Goal: Information Seeking & Learning: Learn about a topic

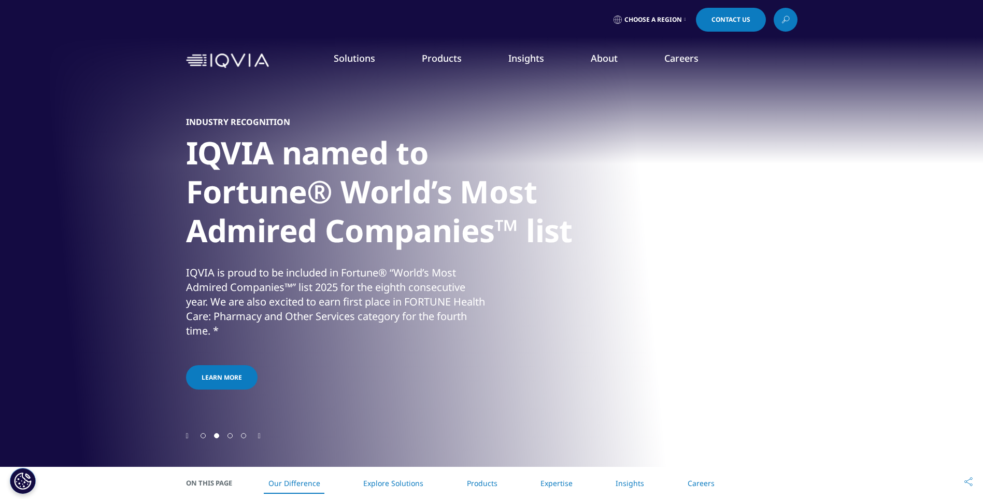
click at [702, 162] on div "Industry Recognition IQVIA named to Fortune® World’s Most Admired Companies™ li…" at bounding box center [492, 254] width 612 height 352
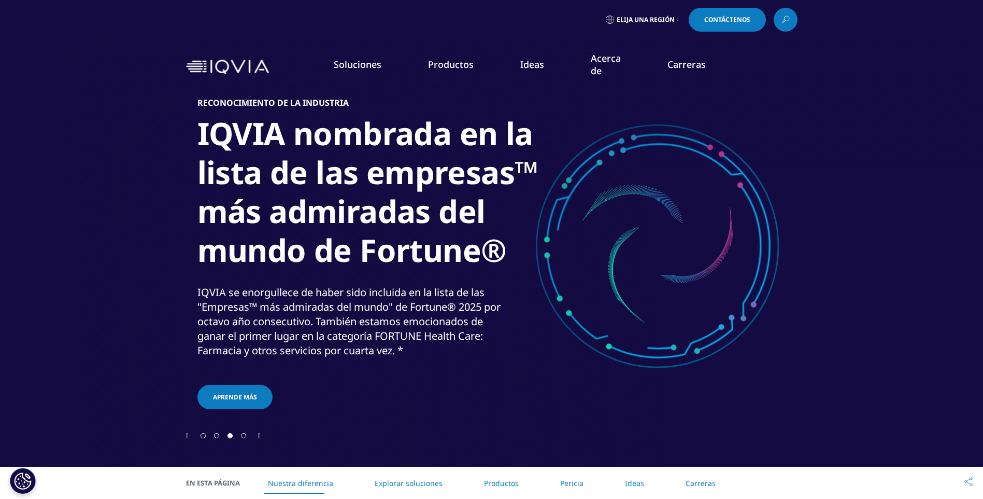
click at [300, 183] on h1 "IQVIA nombrada en la lista de las empresas™ más admiradas del mundo de Fortune®" at bounding box center [391, 195] width 389 height 162
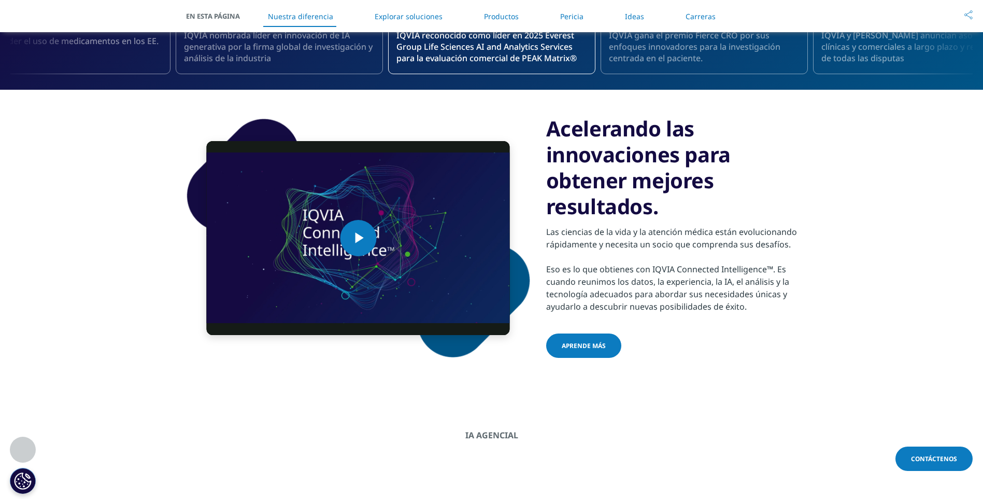
scroll to position [518, 0]
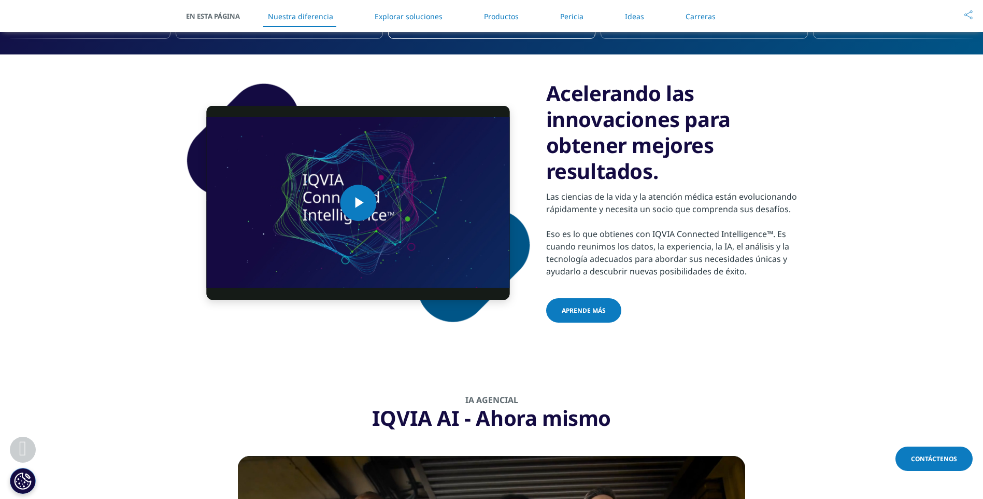
click at [620, 18] on li "Ideas" at bounding box center [635, 16] width 40 height 31
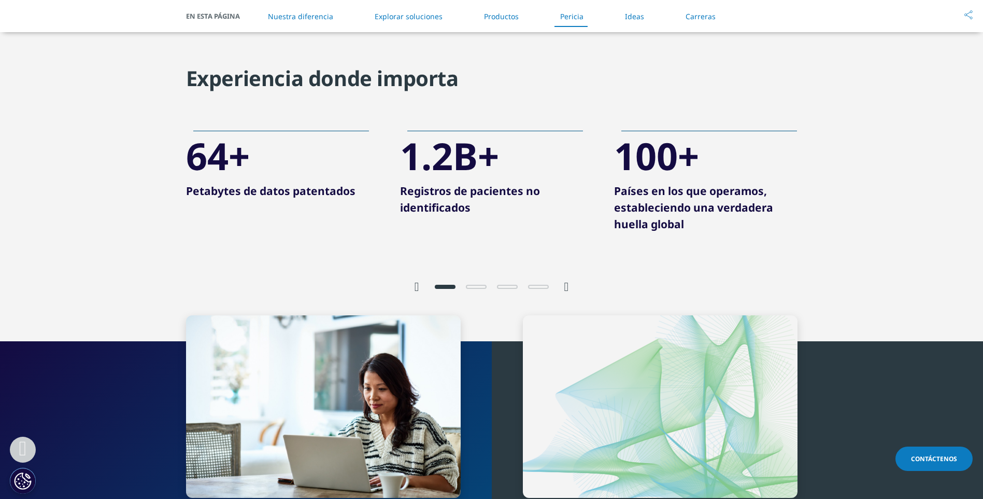
scroll to position [2077, 0]
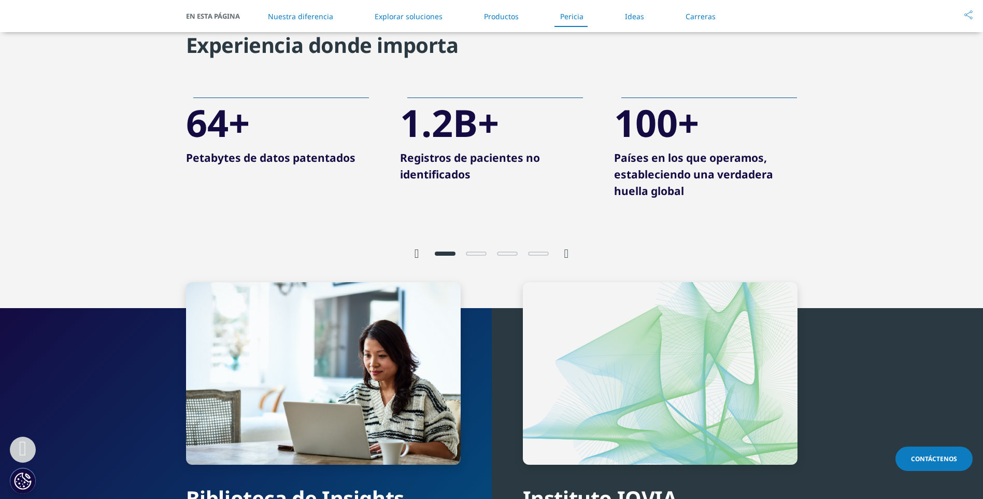
click at [571, 253] on div at bounding box center [492, 242] width 612 height 38
click at [569, 253] on icon "Siguiente diapositiva" at bounding box center [566, 253] width 5 height 12
